Goal: Information Seeking & Learning: Find specific fact

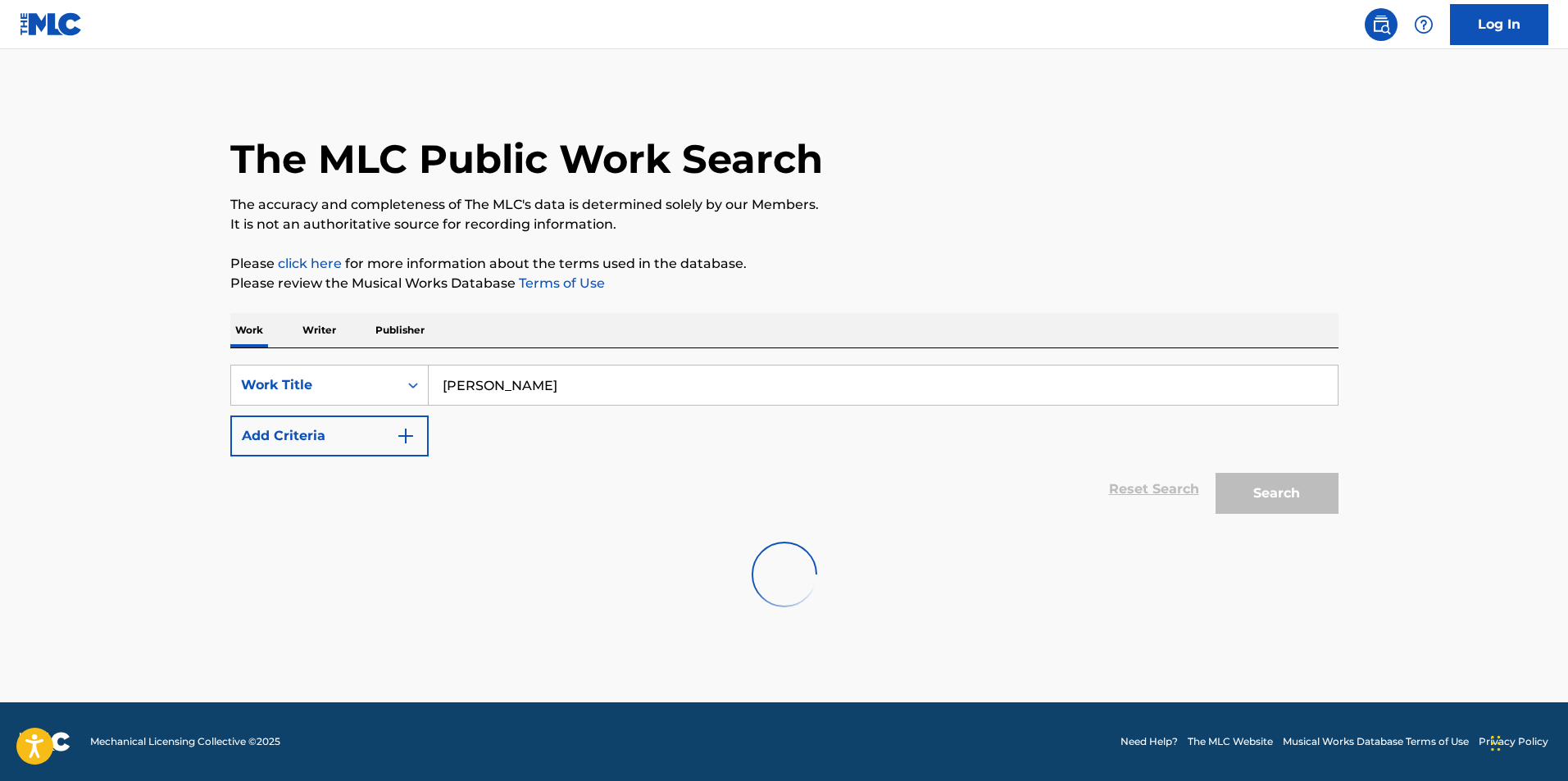
click at [545, 400] on input "[PERSON_NAME]" at bounding box center [883, 384] width 908 height 39
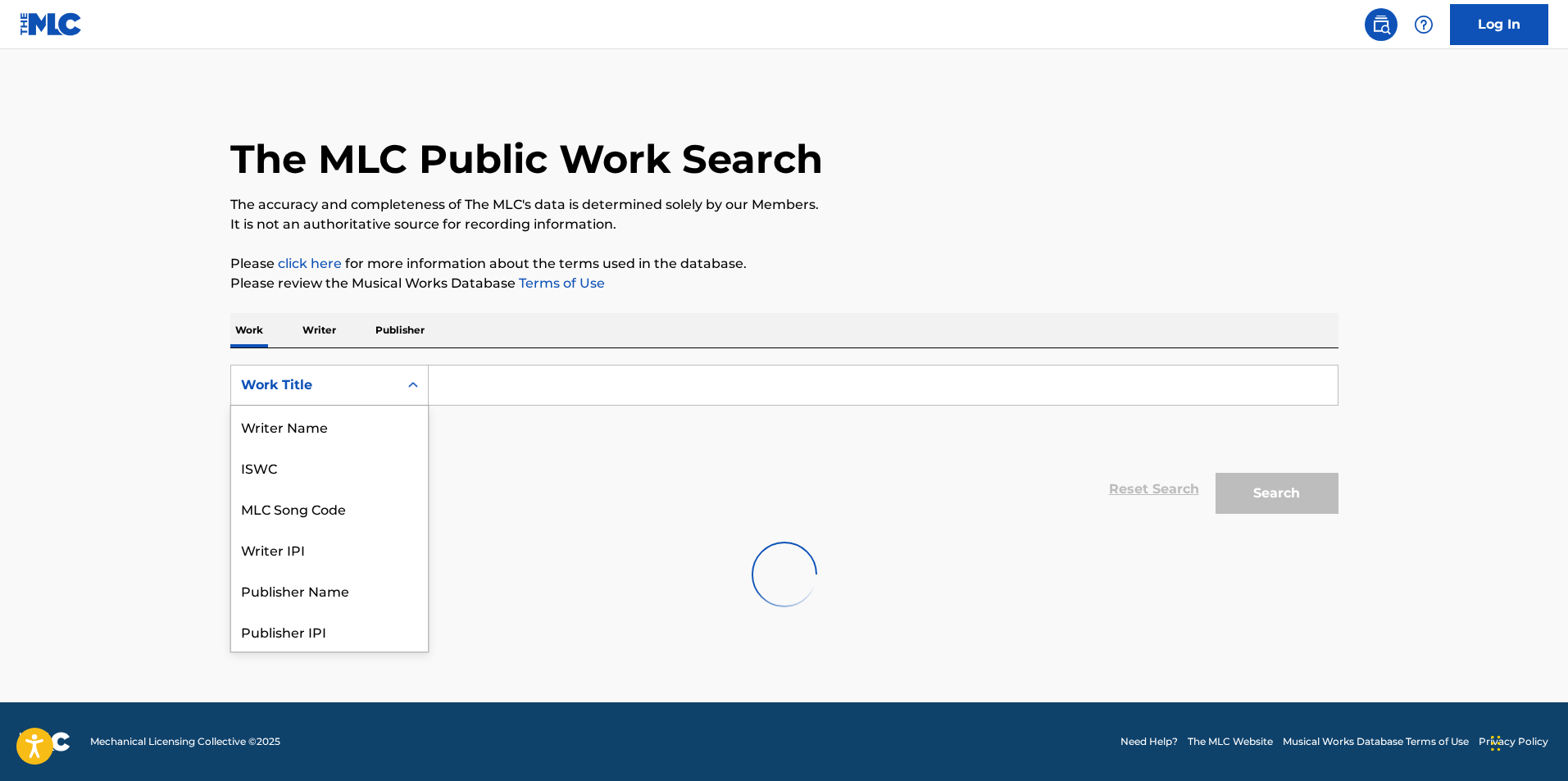
click at [346, 386] on div "Work Title" at bounding box center [314, 384] width 147 height 20
click at [297, 339] on div "Work Writer Publisher" at bounding box center [784, 330] width 1108 height 34
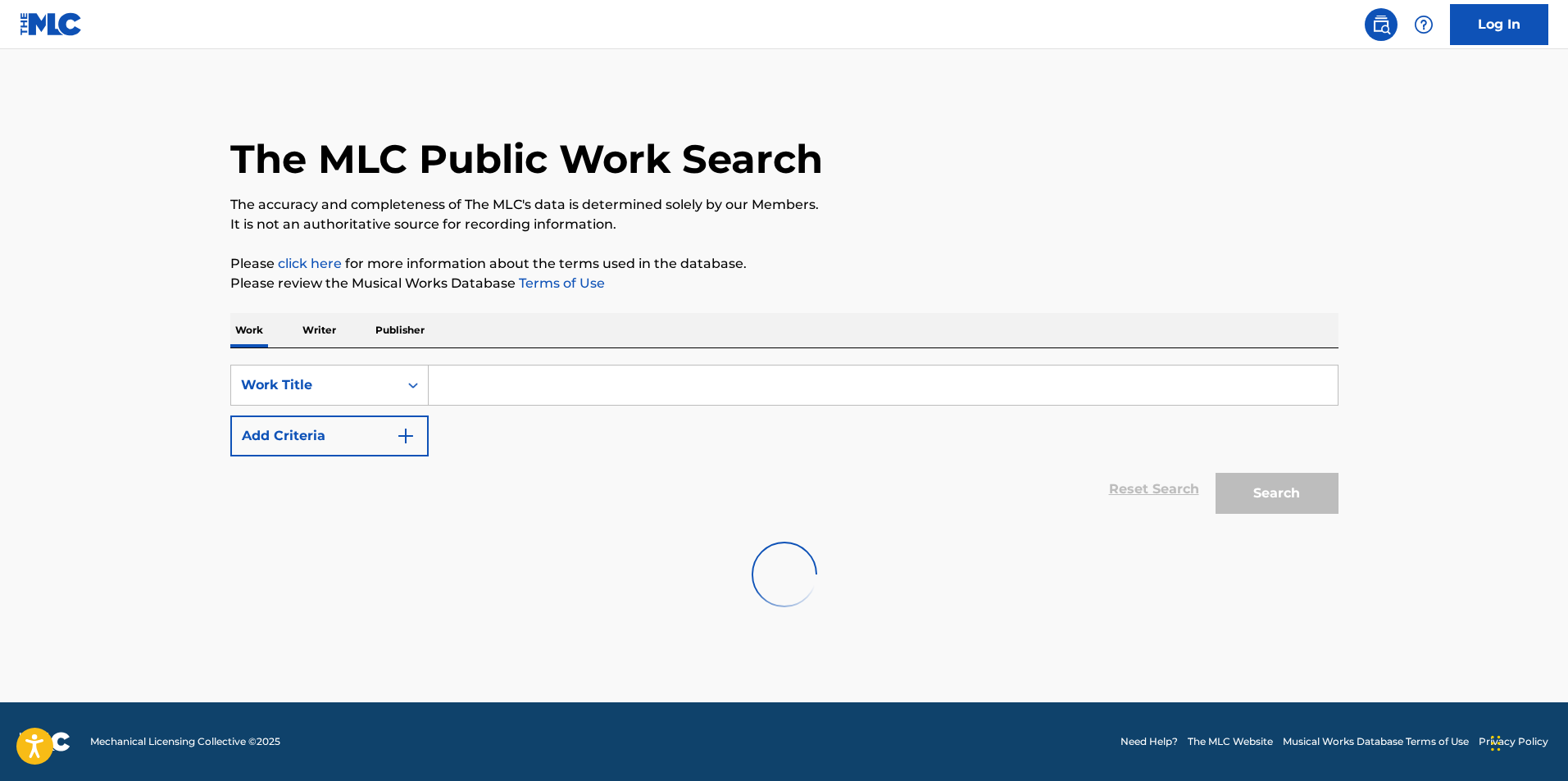
click at [316, 338] on p "Writer" at bounding box center [319, 330] width 44 height 34
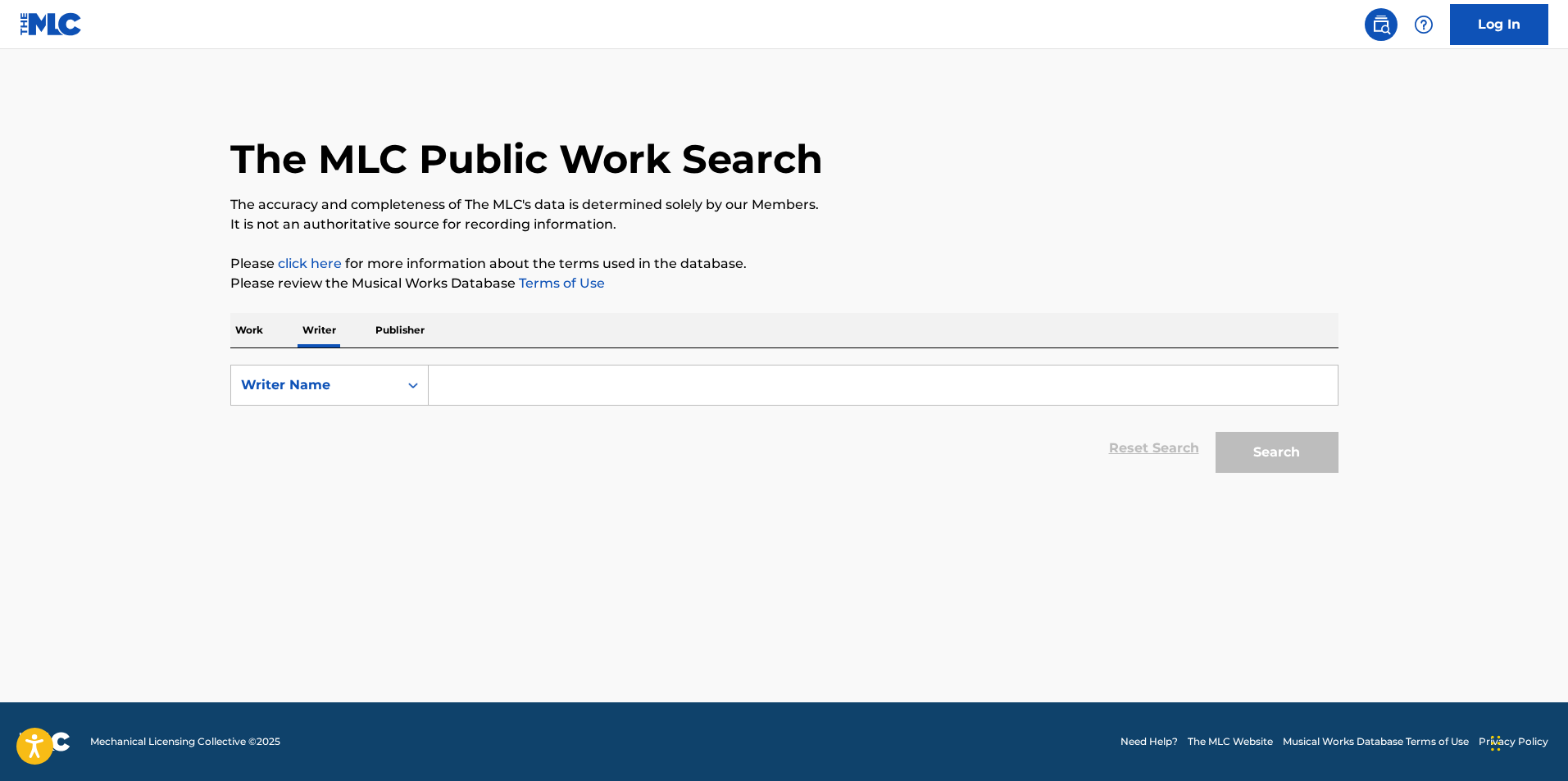
click at [475, 387] on input "Search Form" at bounding box center [883, 384] width 908 height 39
type input "[PERSON_NAME]"
click at [1294, 464] on button "Search" at bounding box center [1277, 452] width 123 height 41
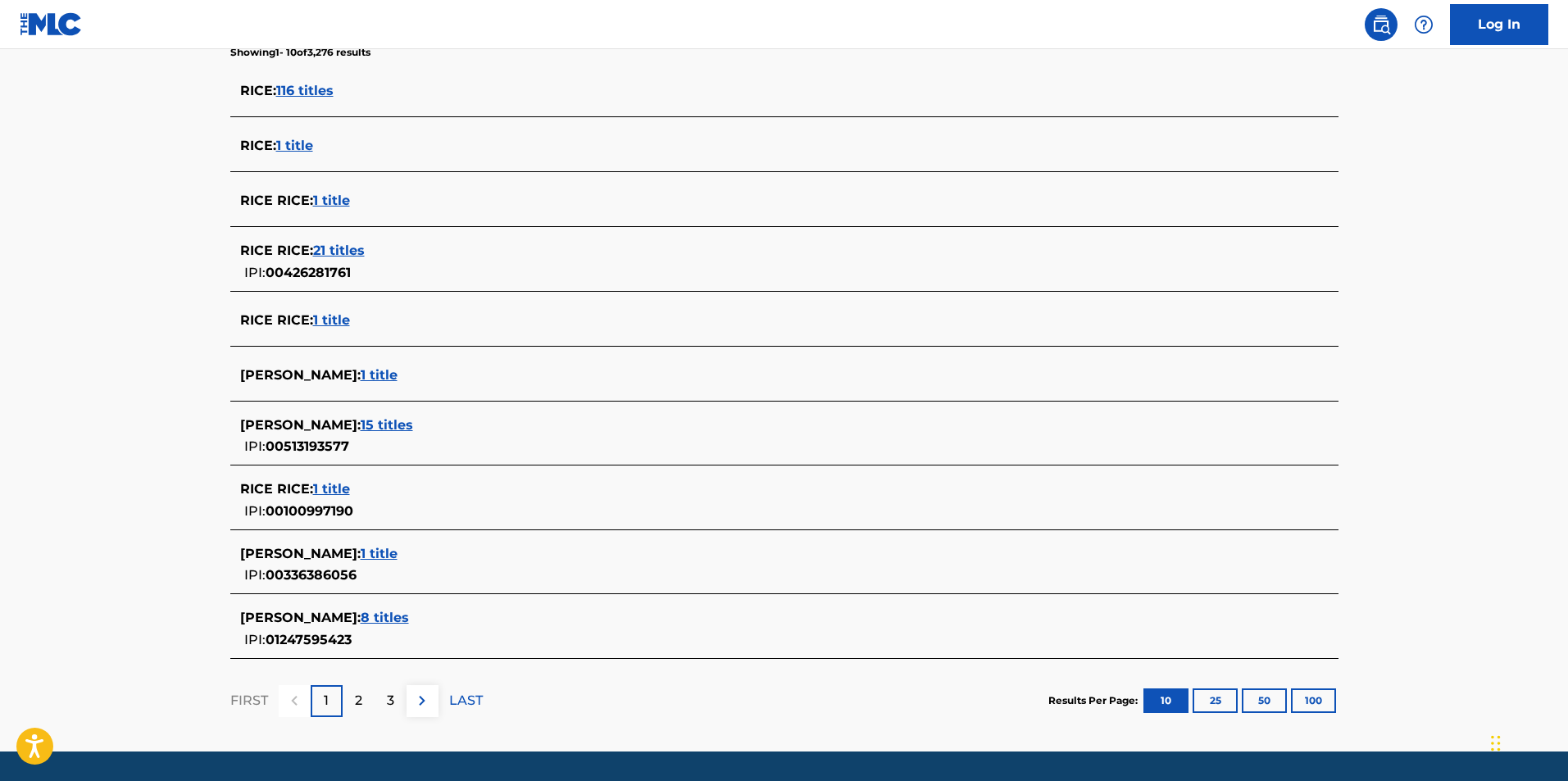
scroll to position [494, 0]
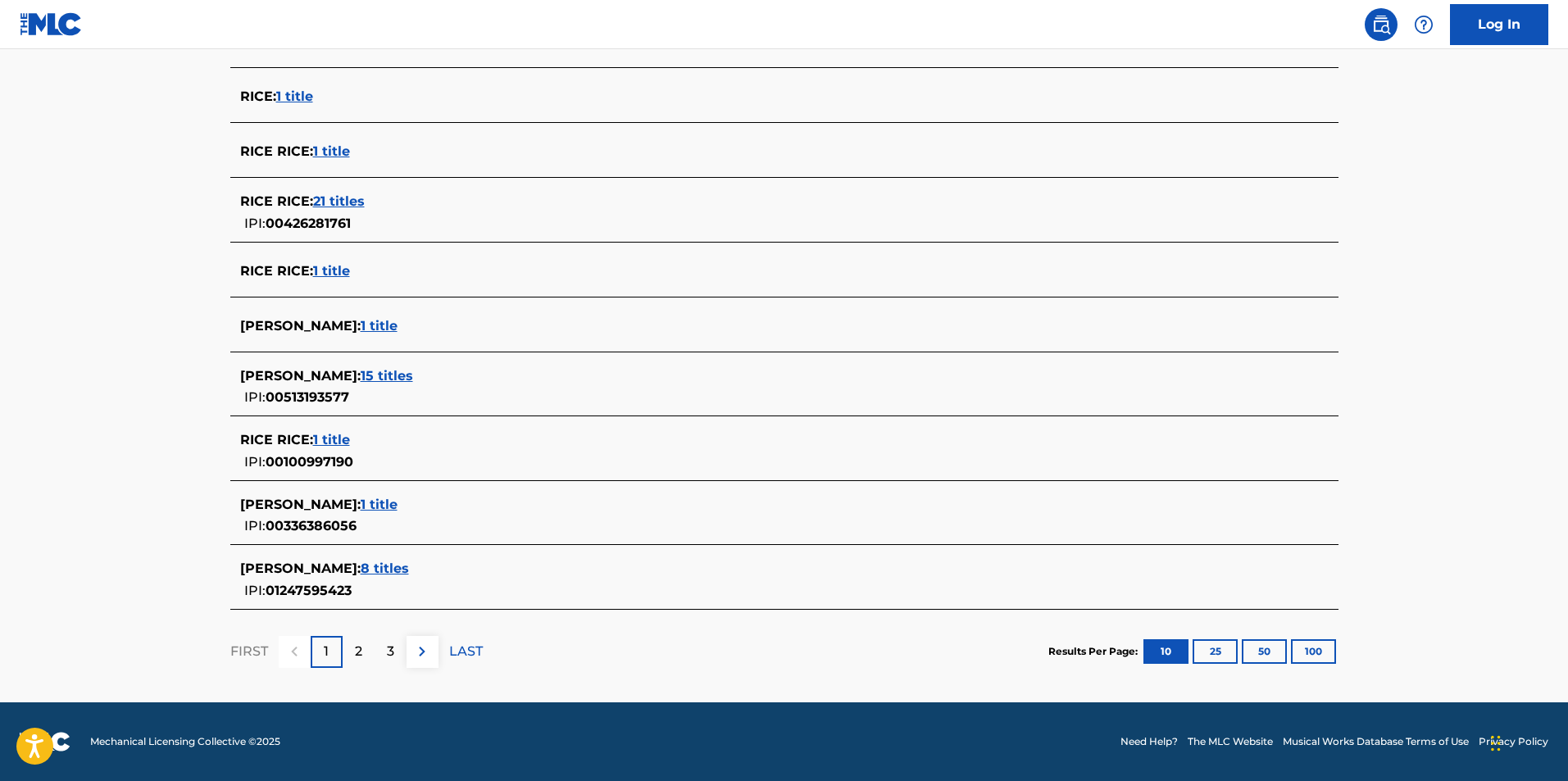
click at [368, 653] on div "2" at bounding box center [359, 652] width 32 height 32
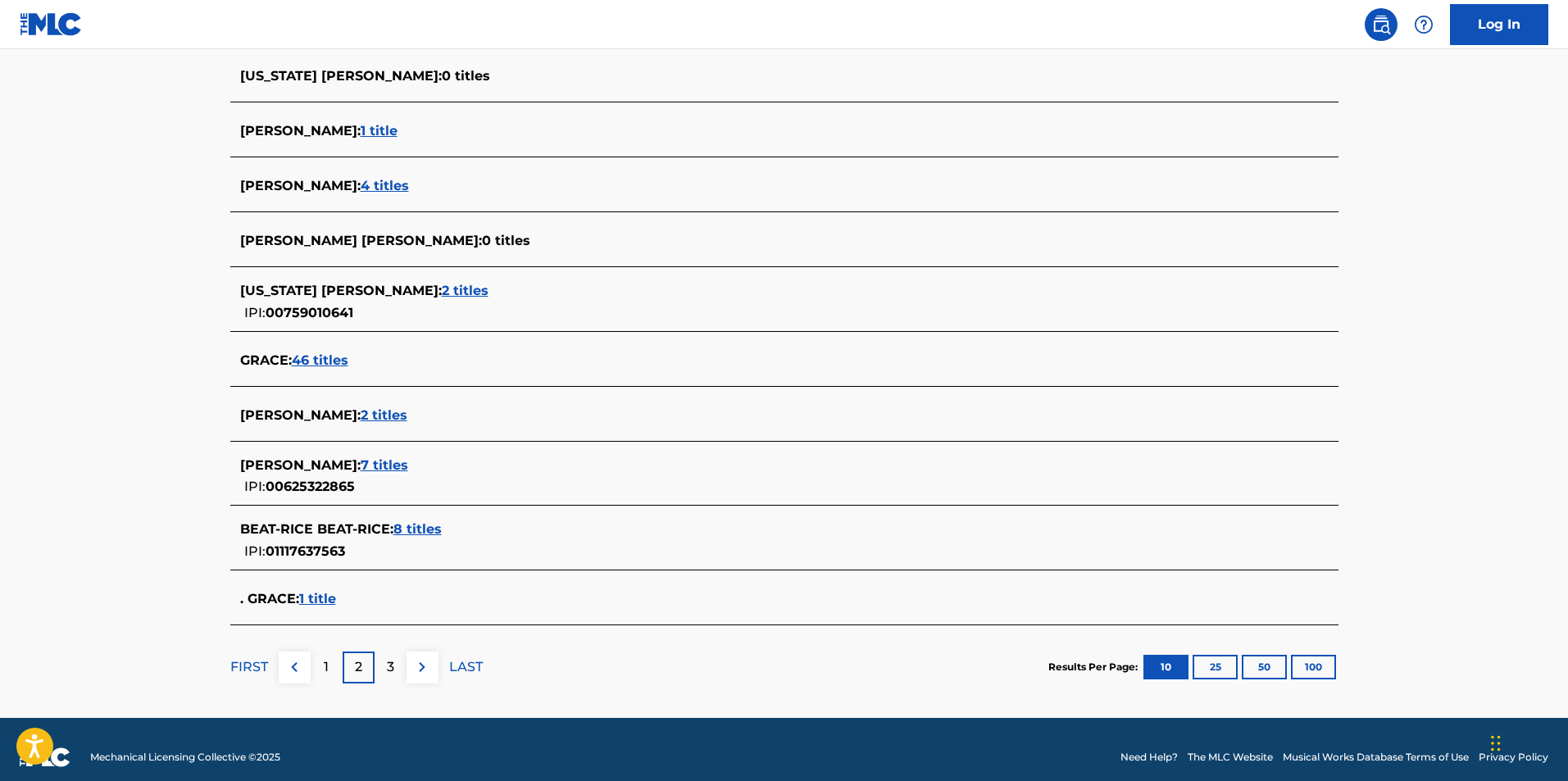
scroll to position [475, 0]
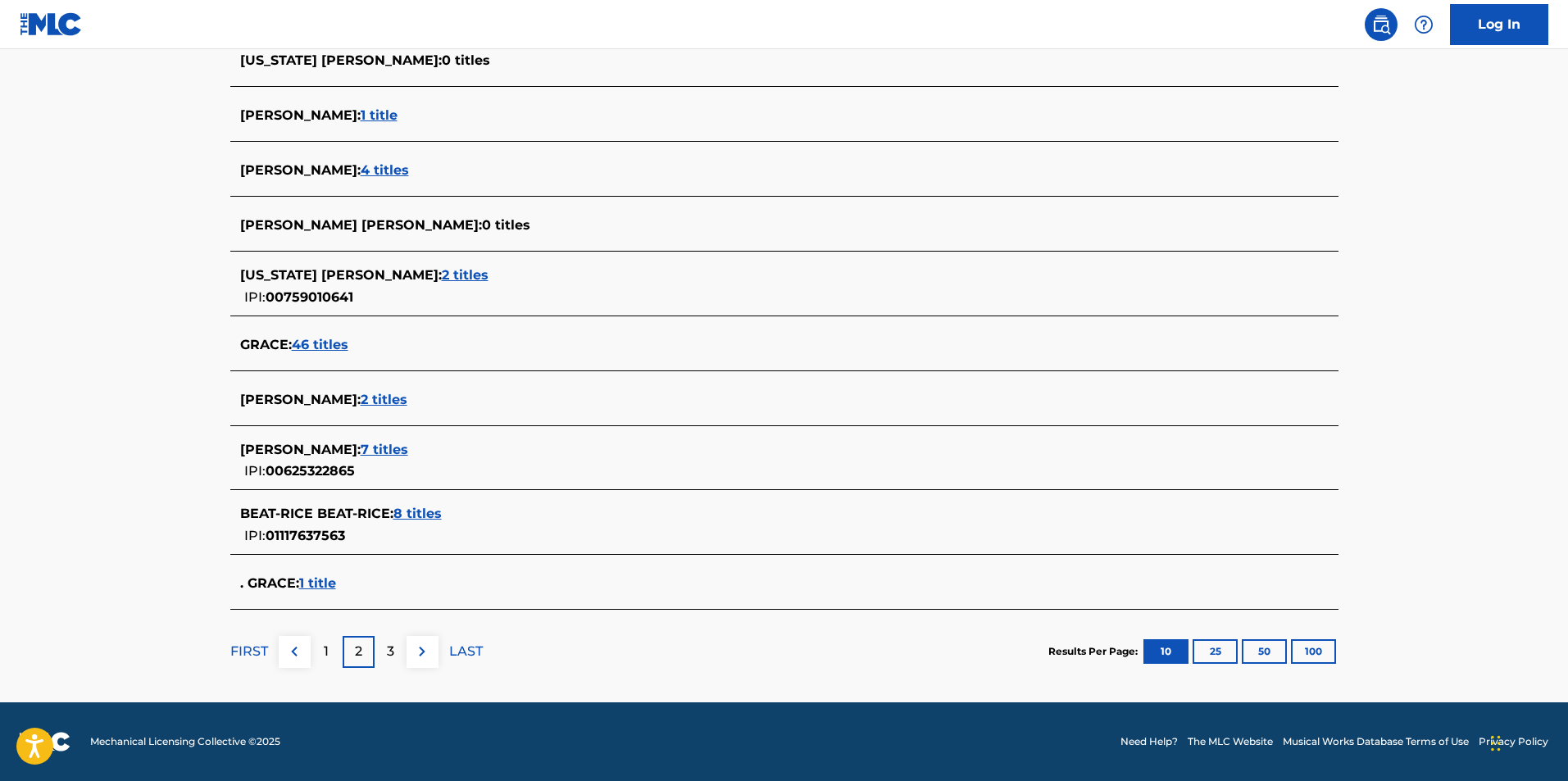
click at [330, 646] on div "1" at bounding box center [327, 652] width 32 height 32
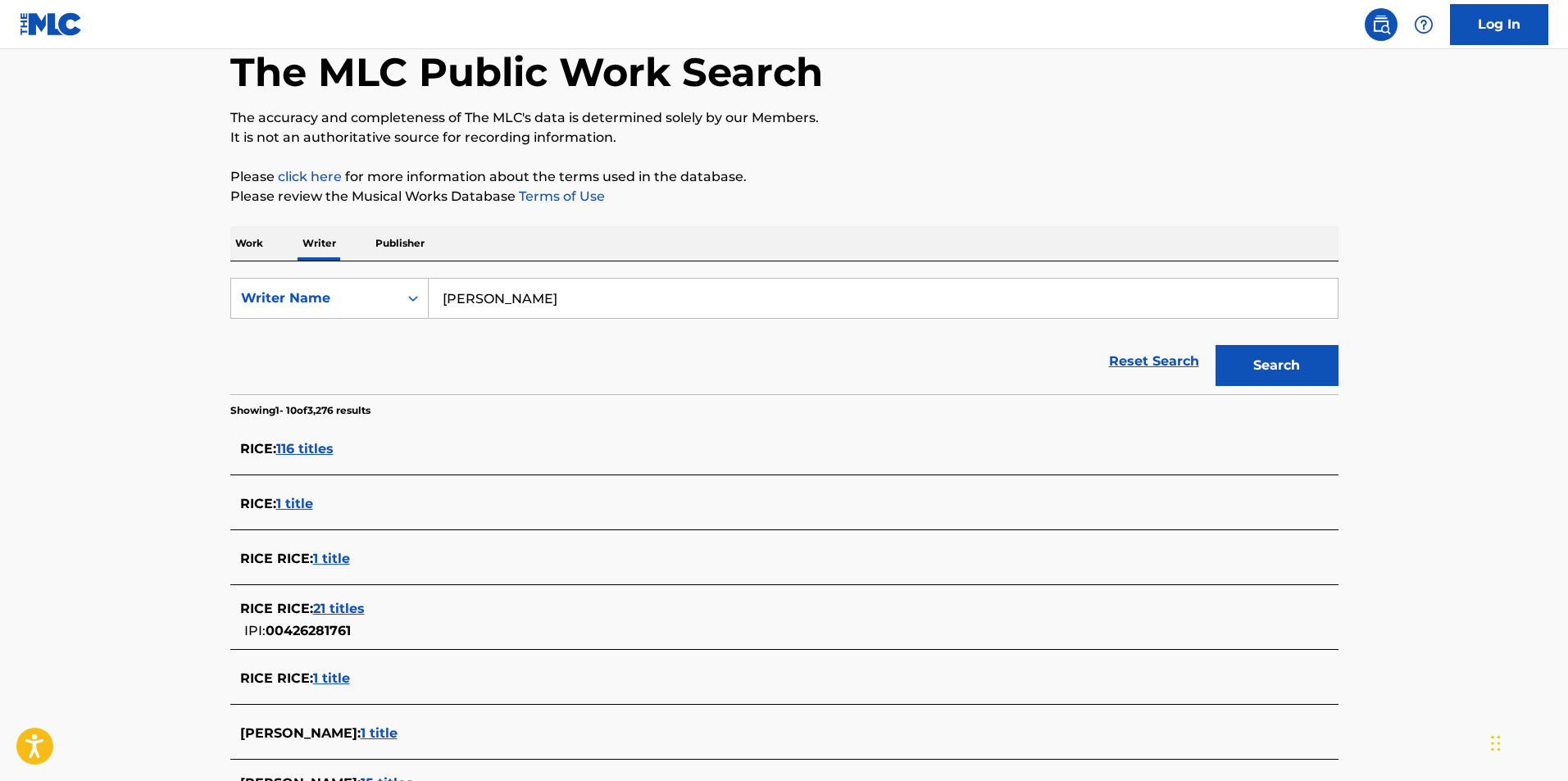
scroll to position [164, 0]
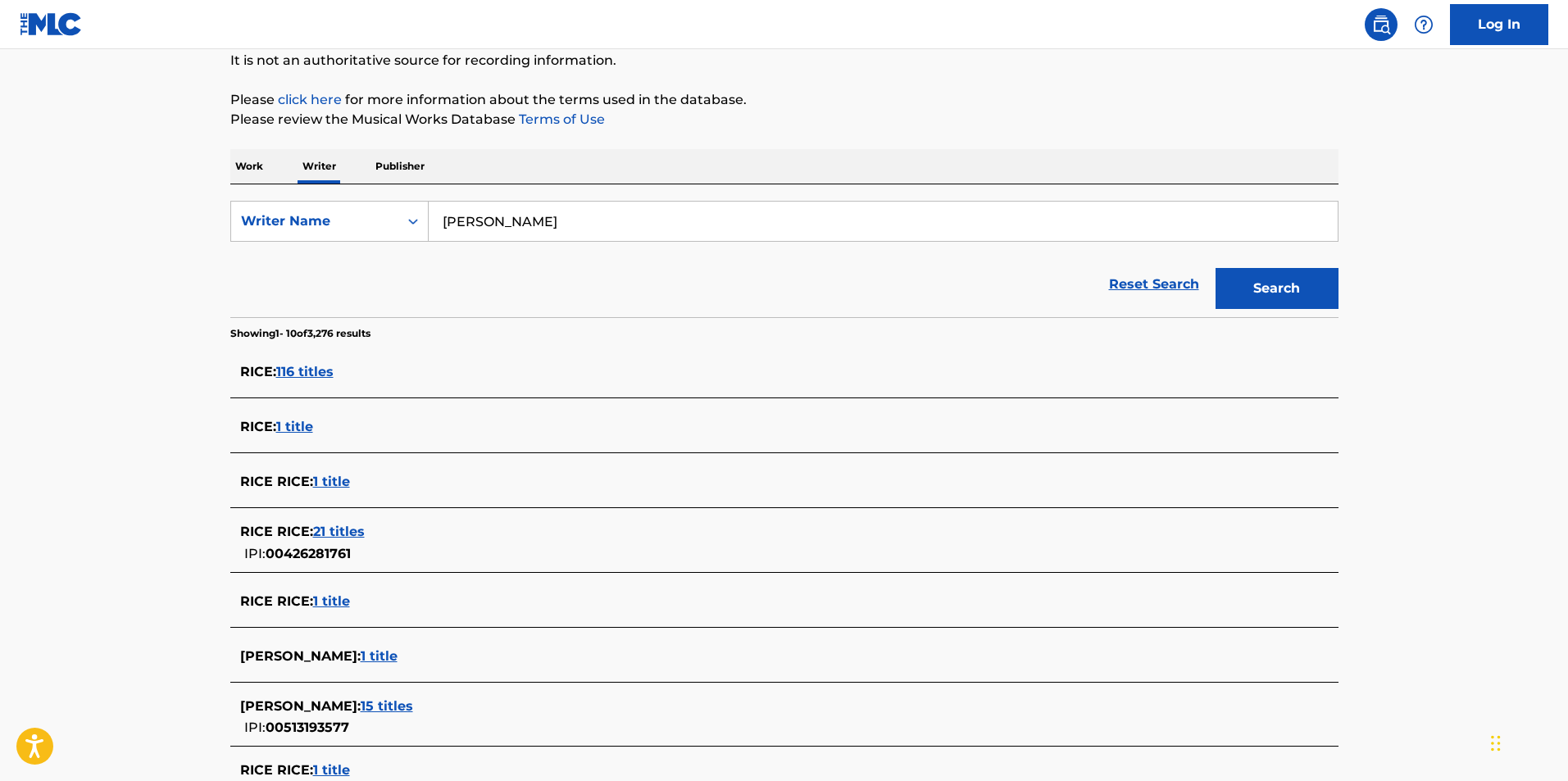
click at [361, 660] on span "1 title" at bounding box center [379, 656] width 37 height 15
